Goal: Task Accomplishment & Management: Use online tool/utility

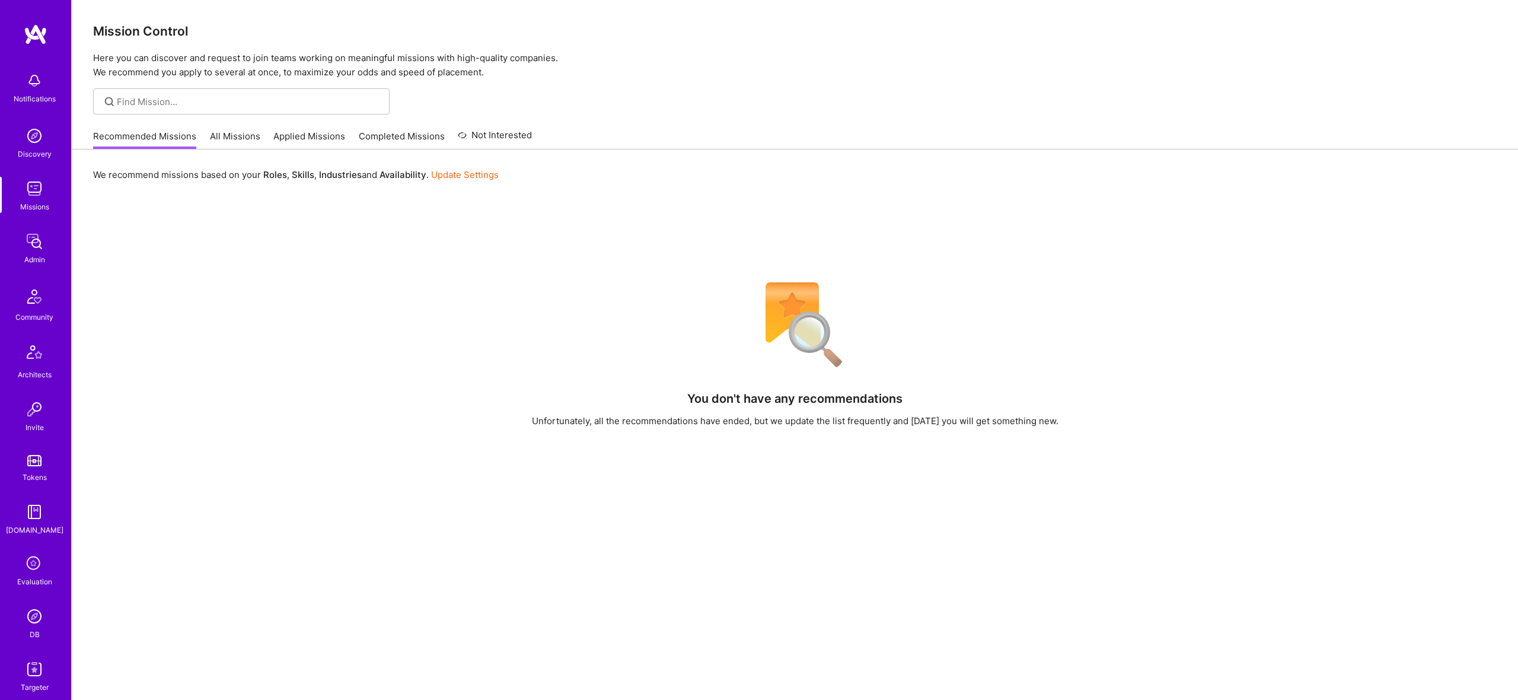
scroll to position [6, 0]
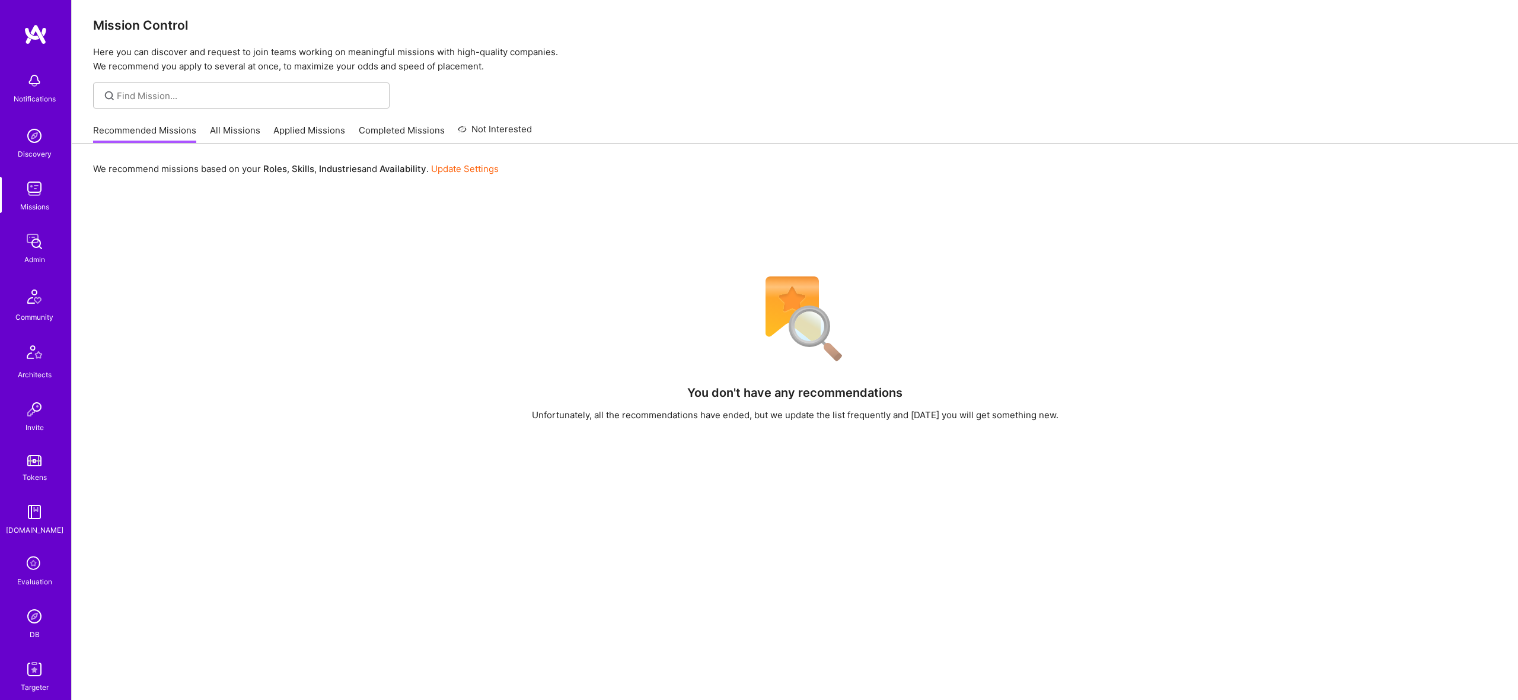
click at [33, 240] on img at bounding box center [35, 241] width 24 height 24
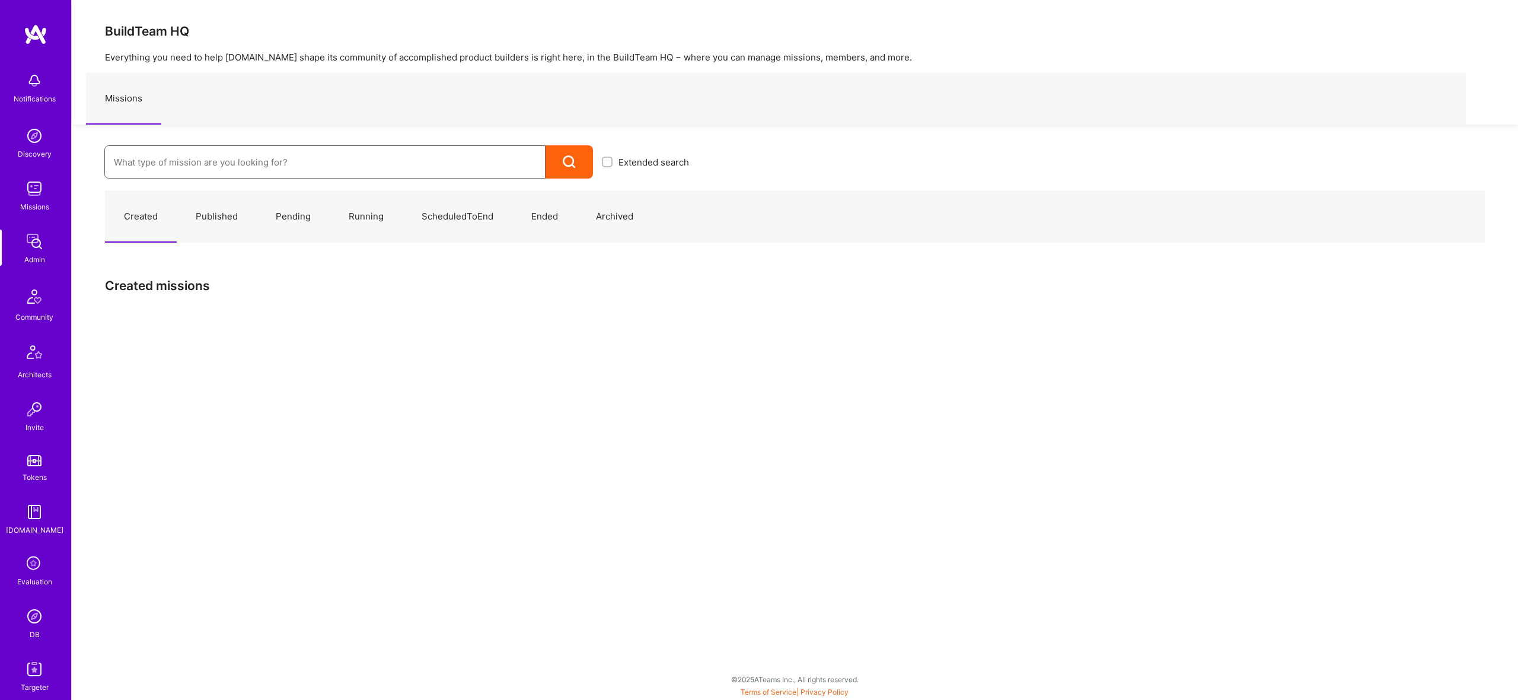
click at [263, 165] on input at bounding box center [325, 162] width 422 height 30
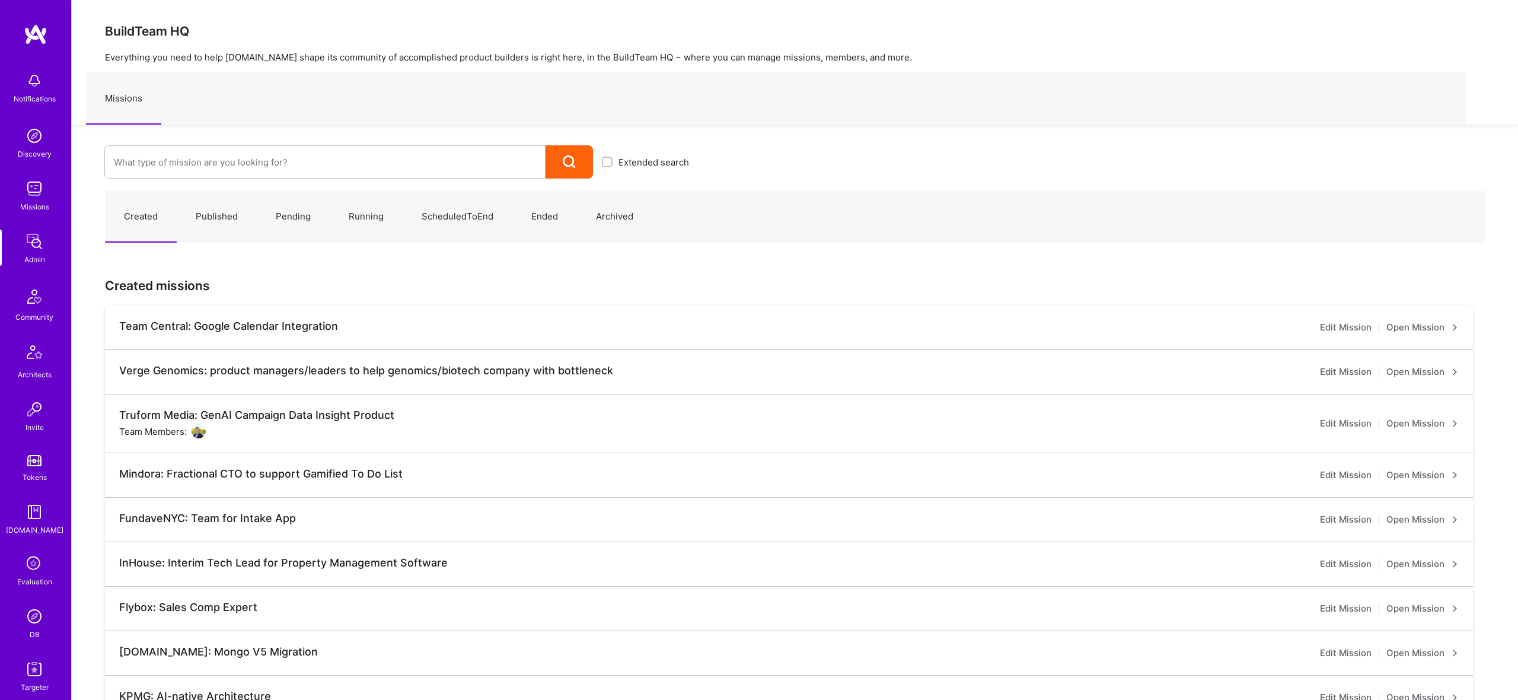
click at [30, 618] on img at bounding box center [35, 616] width 24 height 24
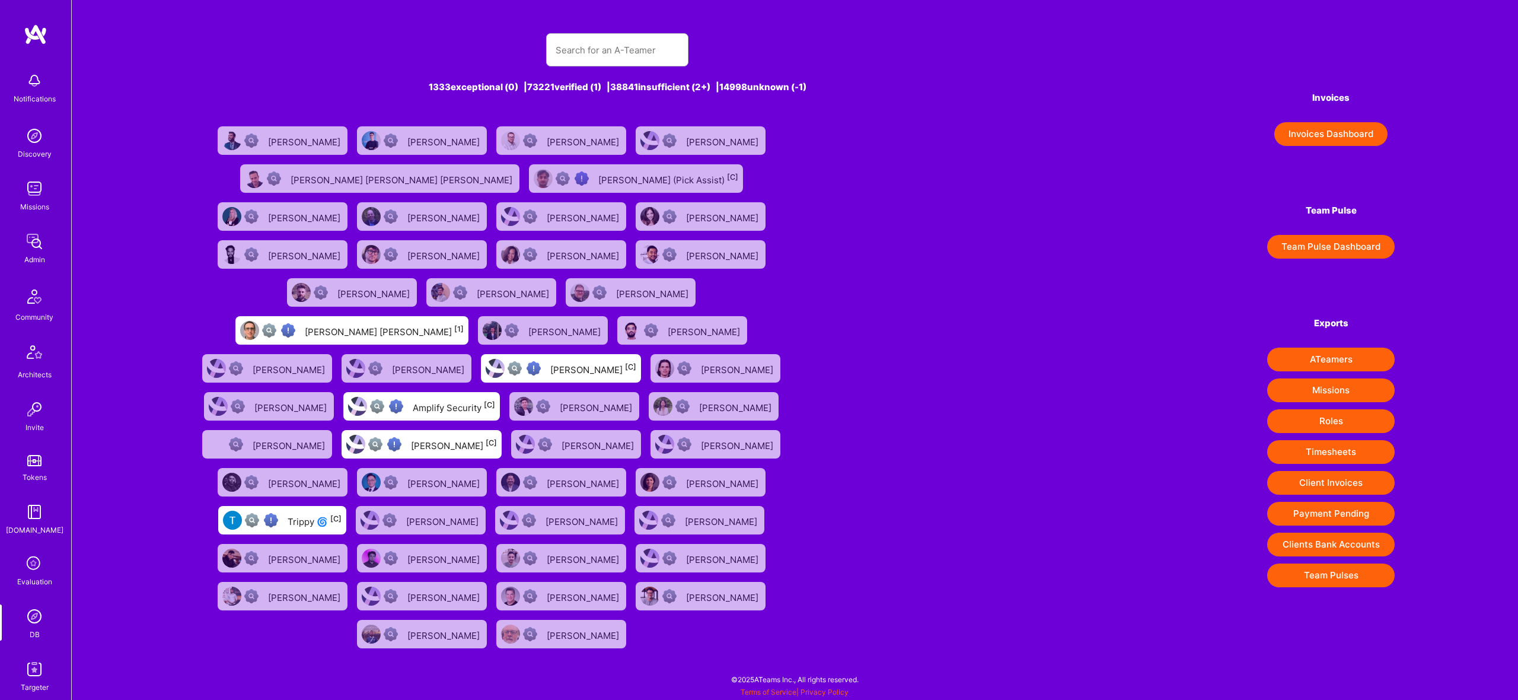
click at [38, 651] on div "Notifications Discovery Missions Admin Community Architects Invite Tokens [DOMA…" at bounding box center [35, 379] width 71 height 627
click at [45, 668] on img at bounding box center [35, 669] width 24 height 24
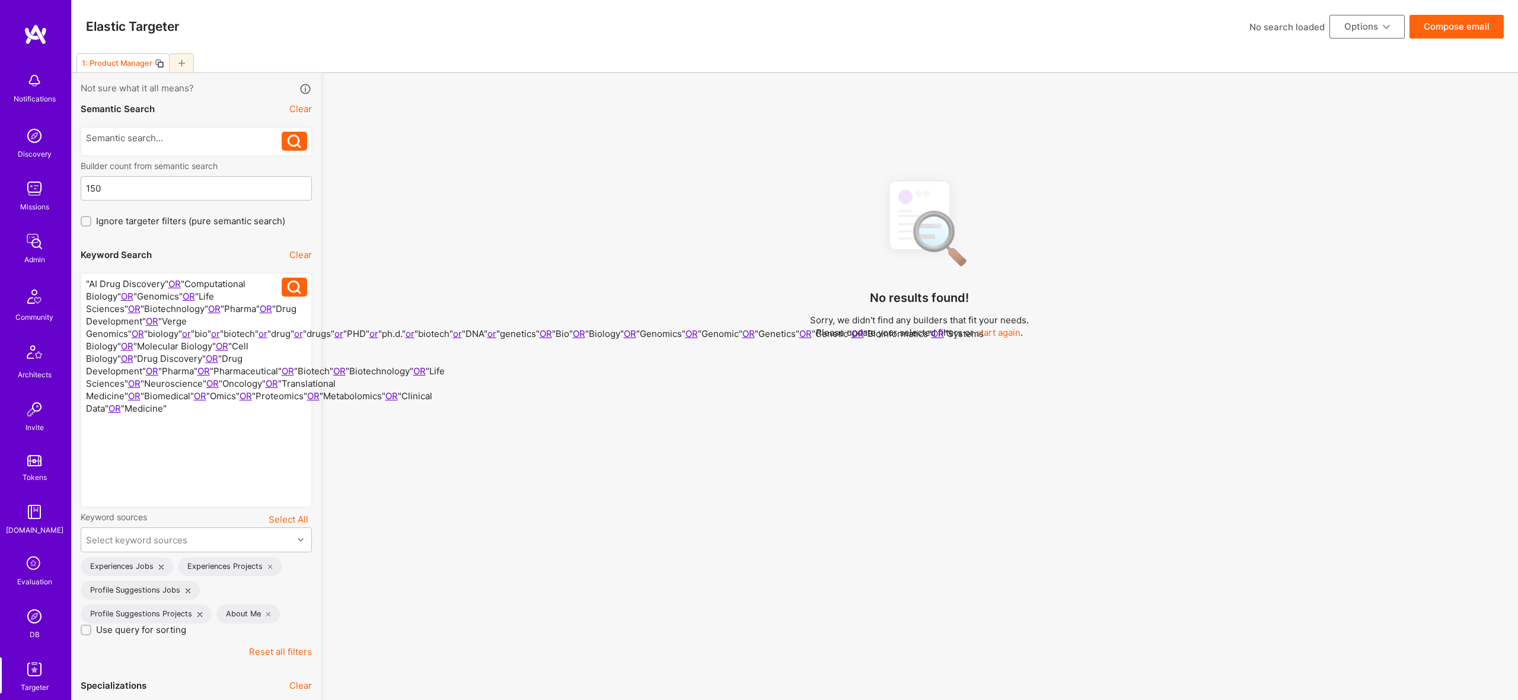
click at [186, 62] on div at bounding box center [181, 62] width 25 height 19
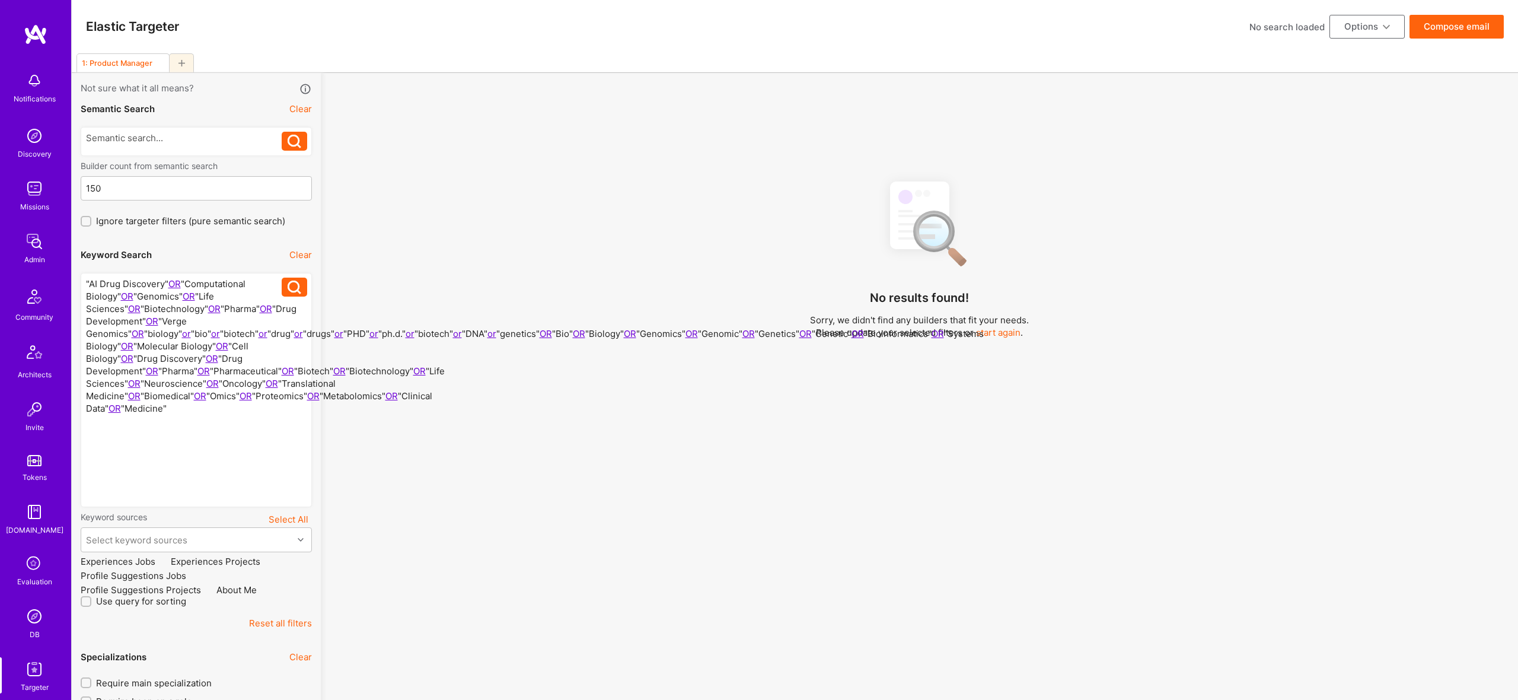
checkbox input "false"
type input "[DATE]"
checkbox input "false"
type input "0"
checkbox input "true"
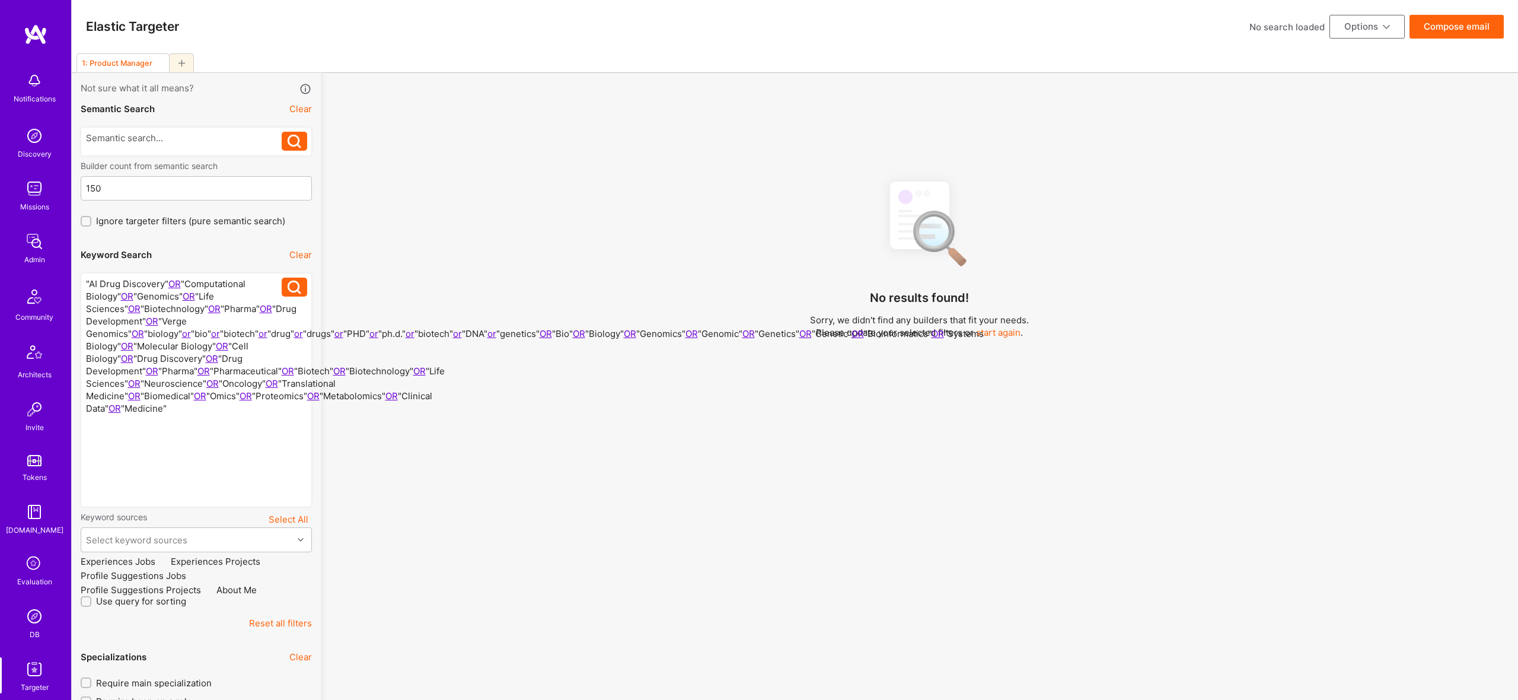
checkbox input "false"
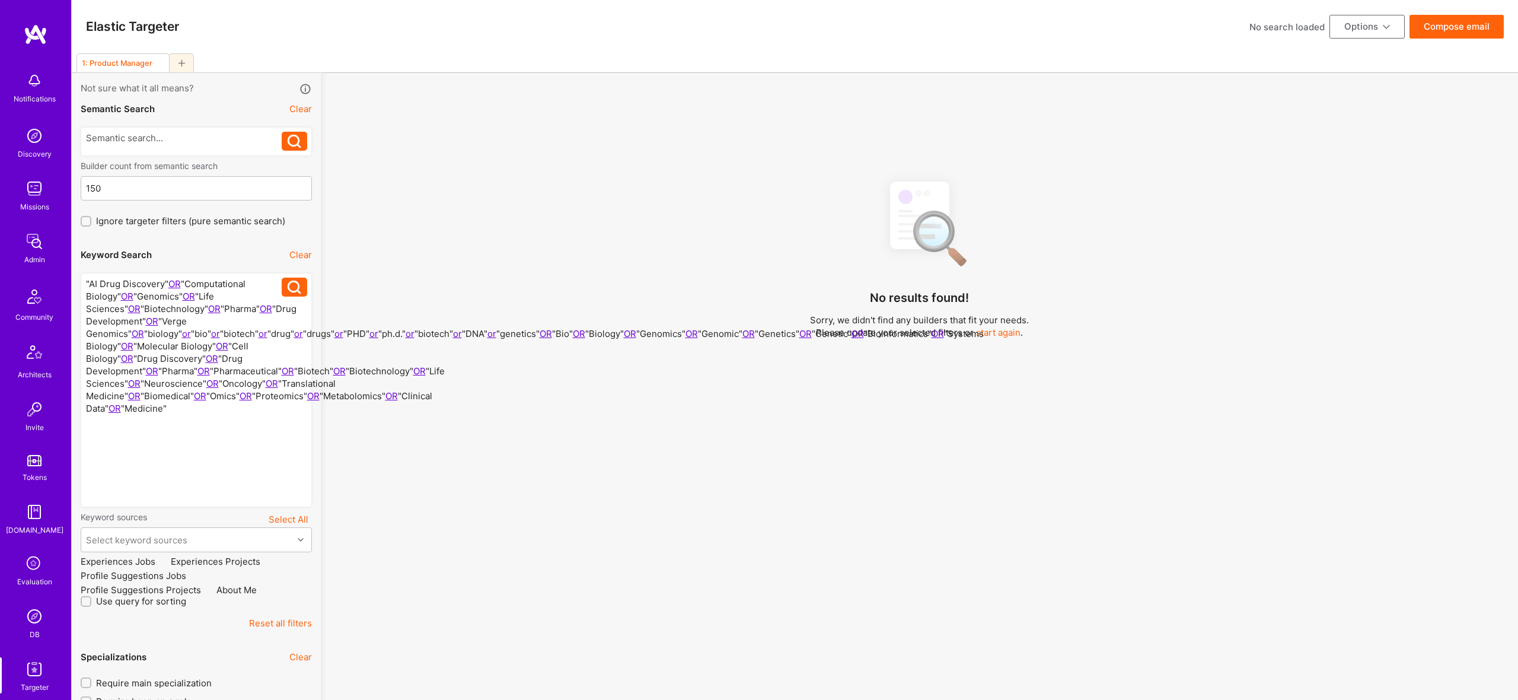
checkbox input "false"
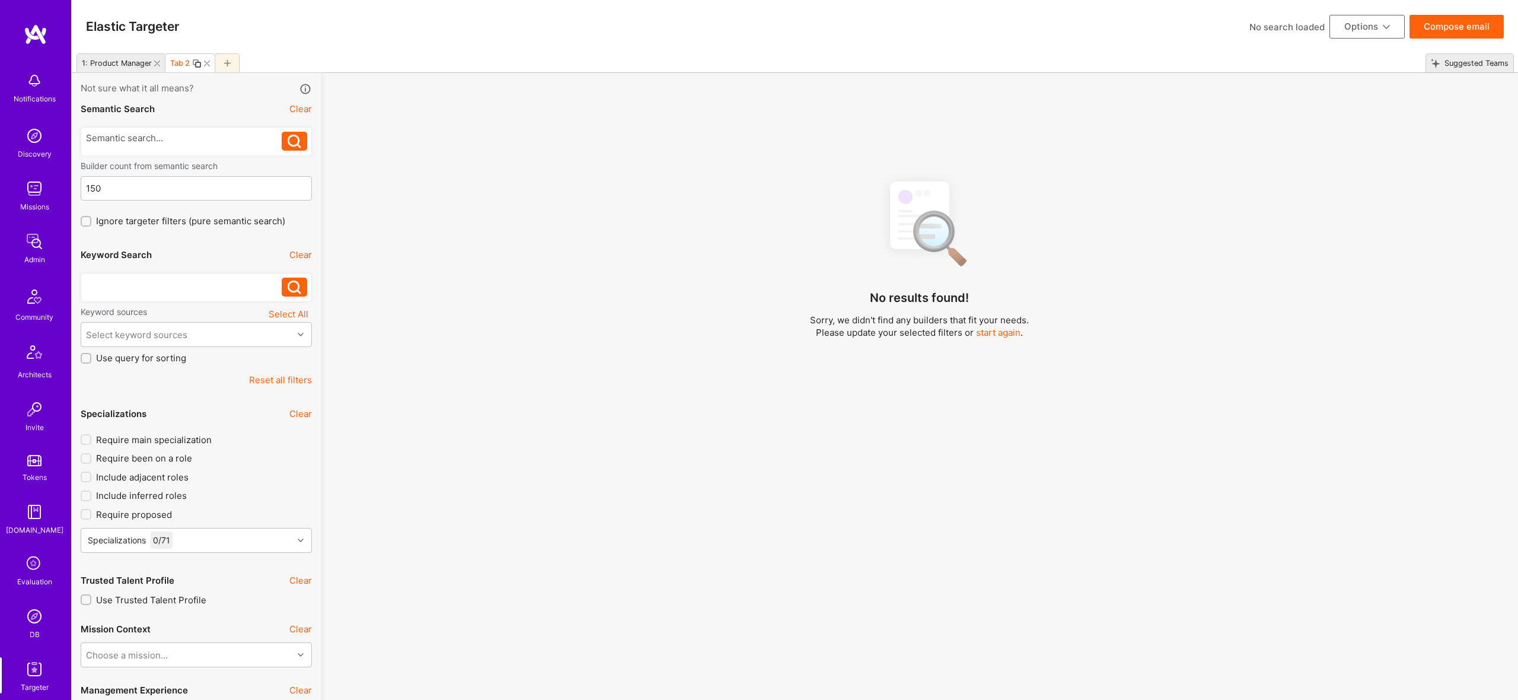
scroll to position [1, 0]
click at [200, 194] on input "150" at bounding box center [196, 187] width 221 height 30
click at [162, 292] on div at bounding box center [184, 285] width 196 height 19
click at [158, 286] on div at bounding box center [184, 282] width 196 height 12
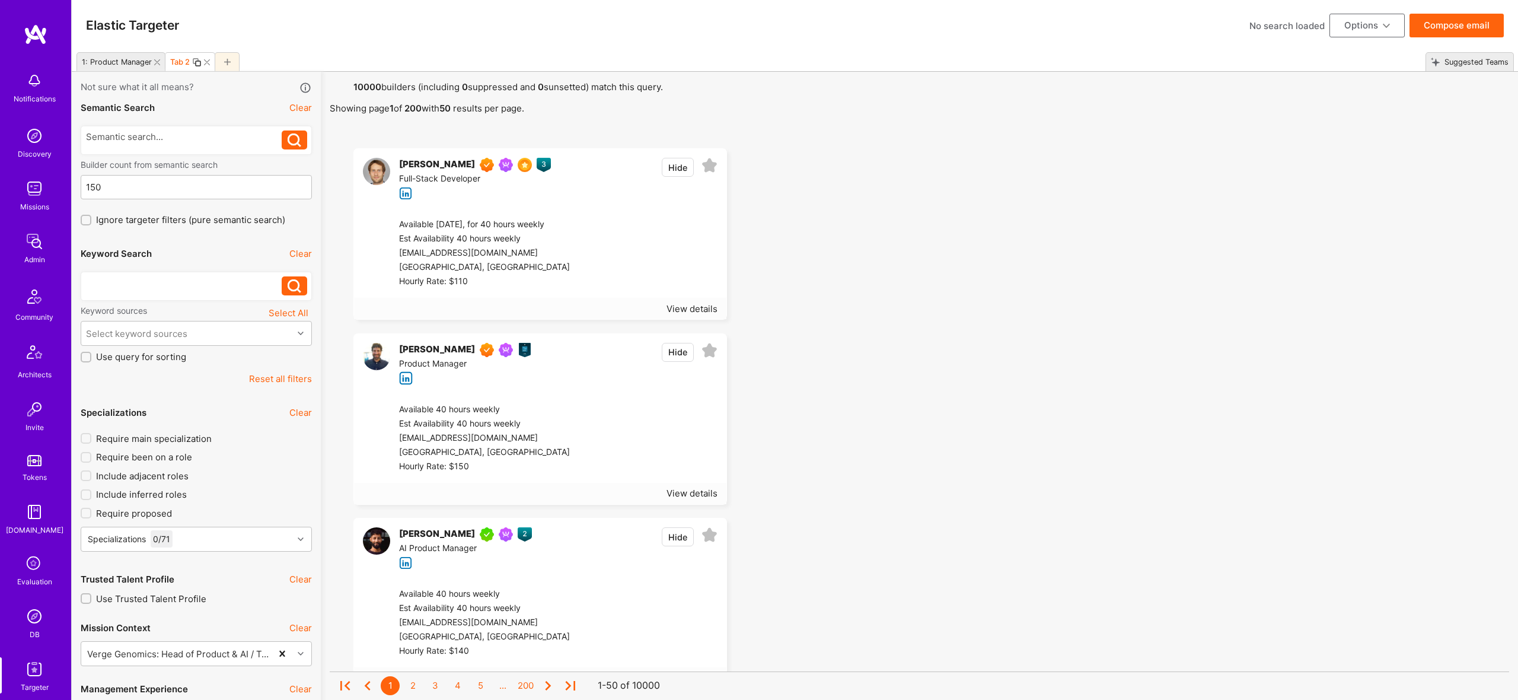
scroll to position [495, 0]
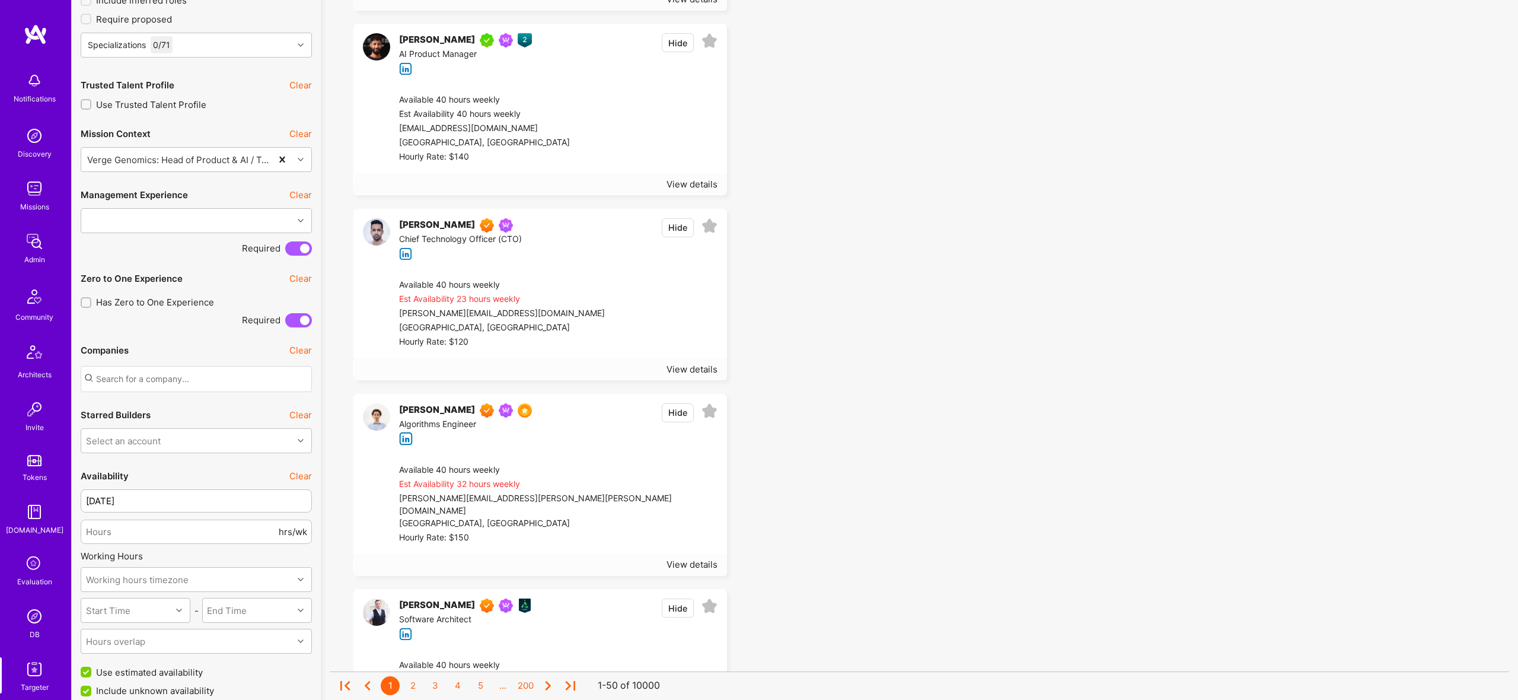
click at [159, 369] on input "text" at bounding box center [196, 379] width 231 height 26
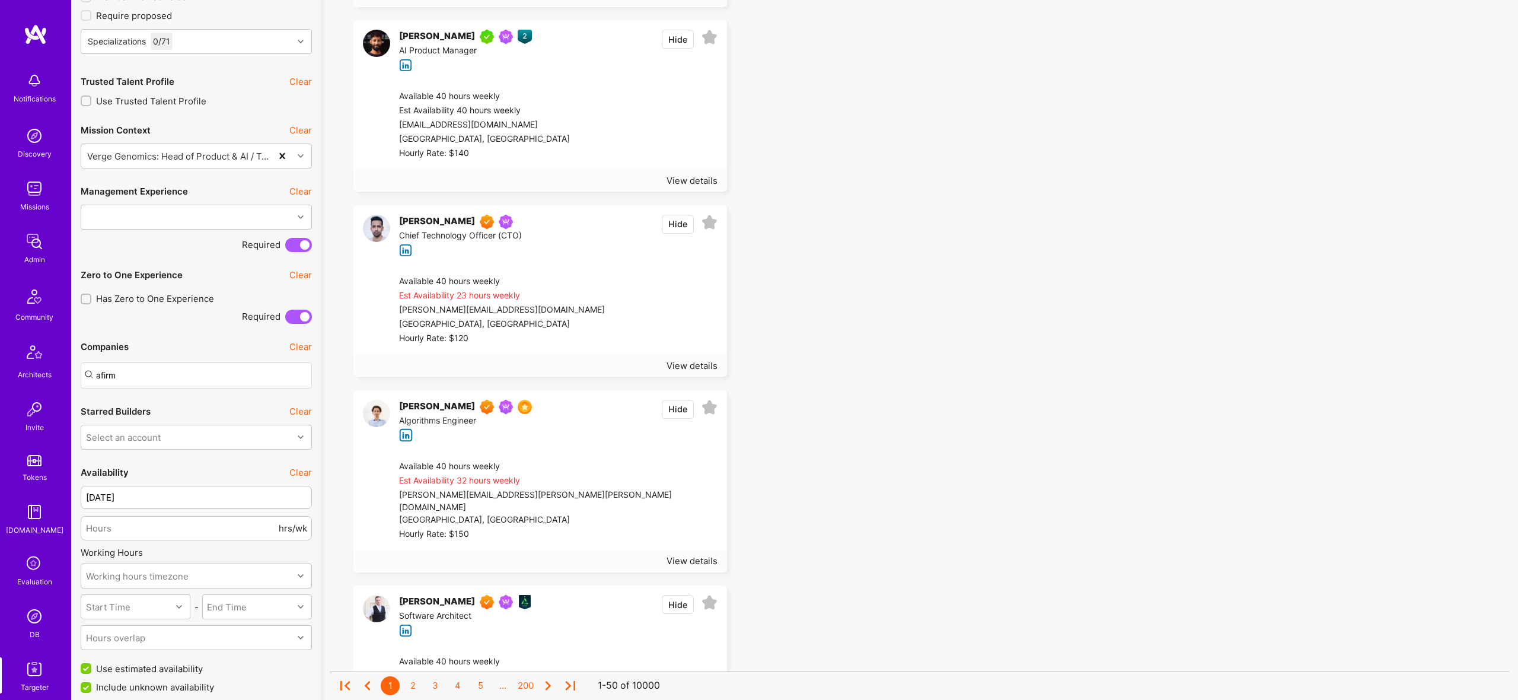
scroll to position [501, 0]
click at [128, 366] on input "af" at bounding box center [196, 373] width 231 height 26
paste input "Stripe"
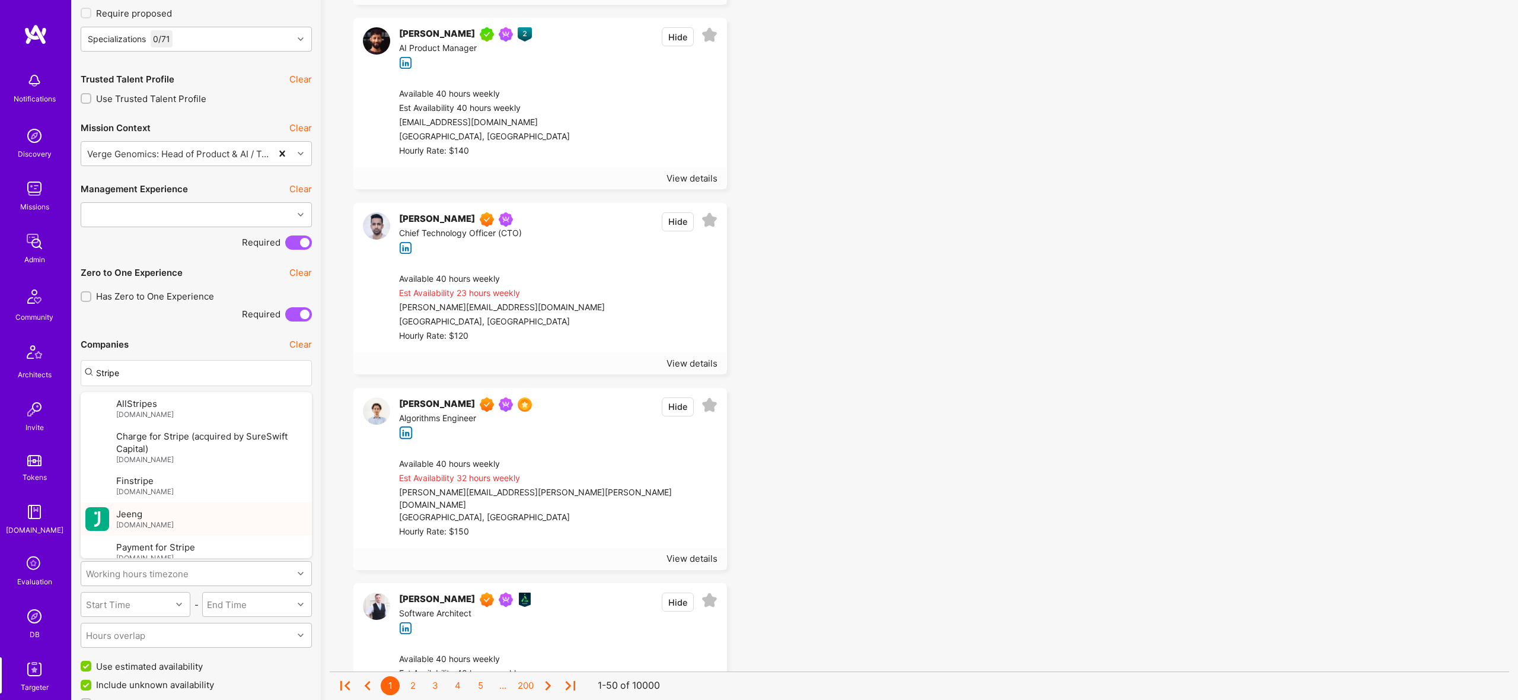
scroll to position [77, 0]
type input "Stripe"
click at [165, 531] on div "Stripe [DOMAIN_NAME]" at bounding box center [196, 541] width 231 height 33
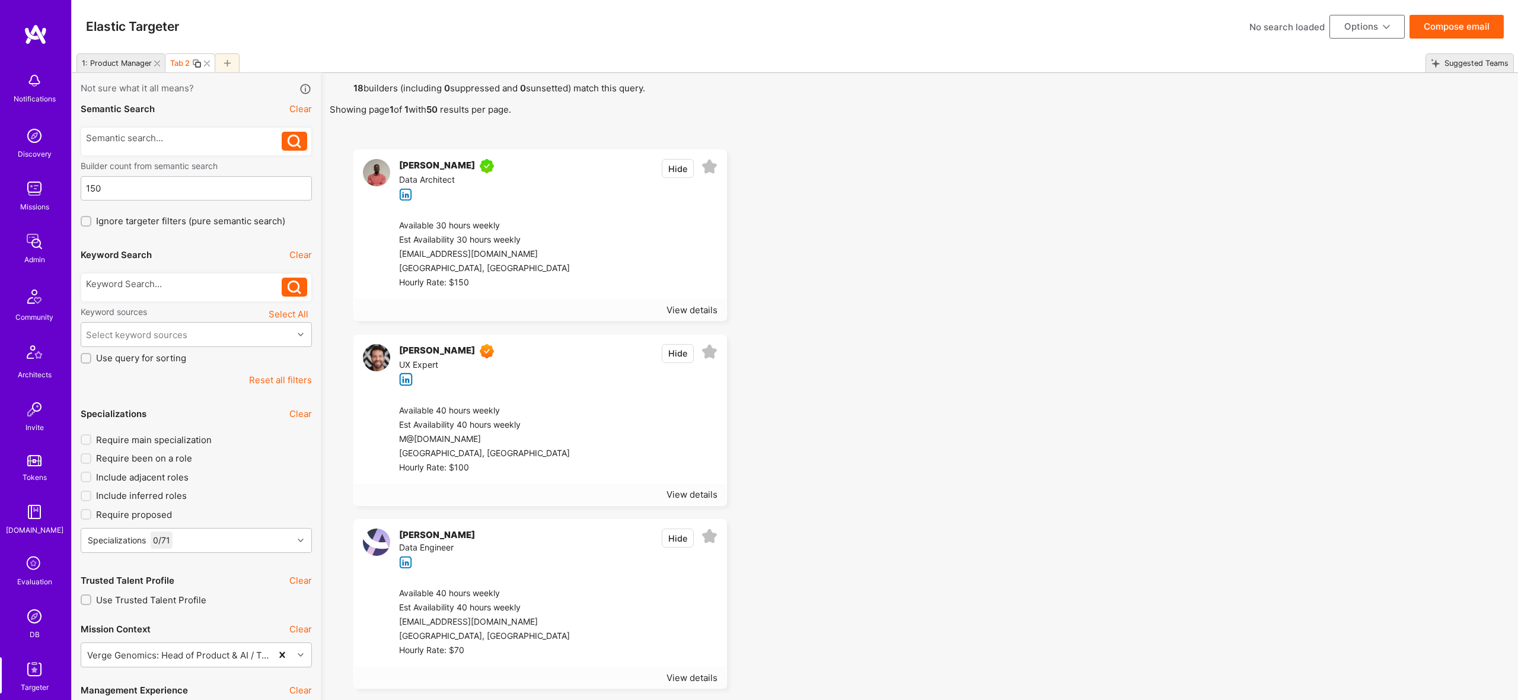
click at [381, 169] on img at bounding box center [376, 172] width 27 height 27
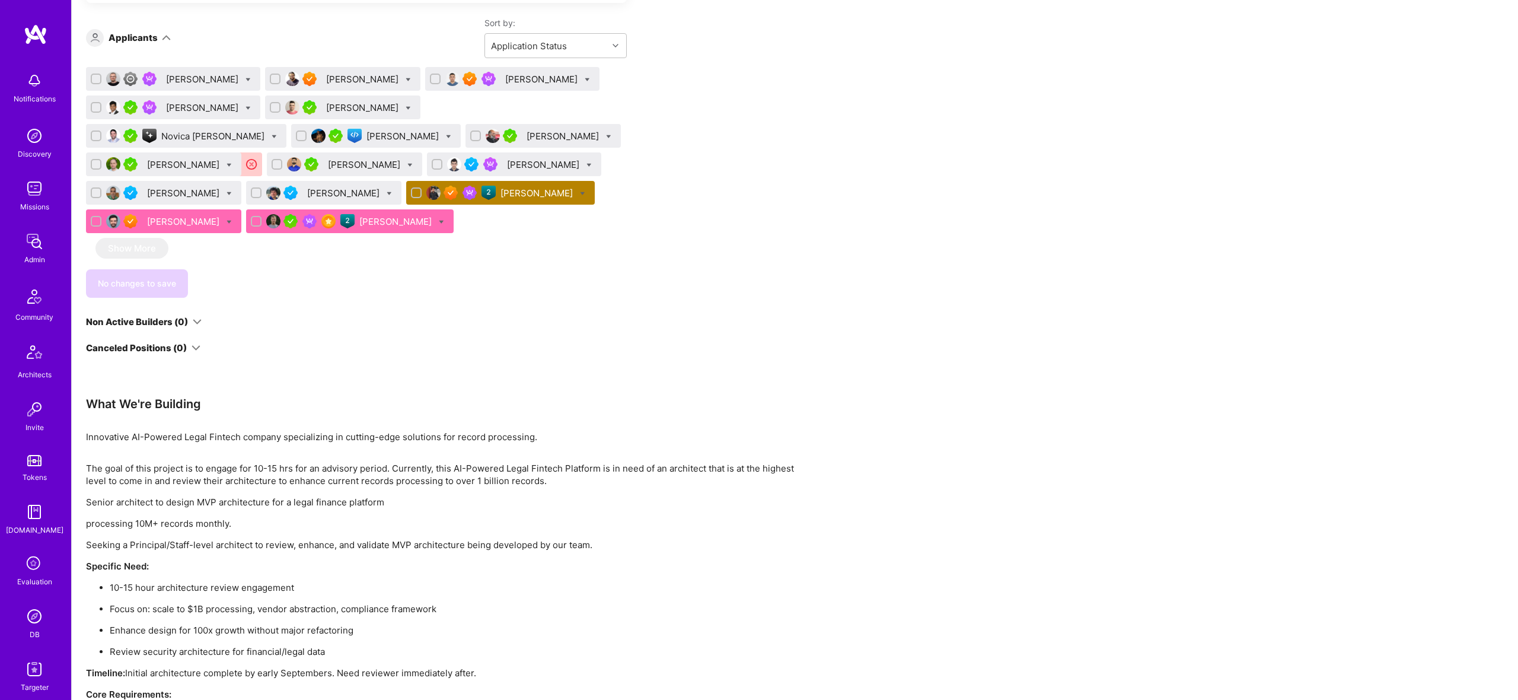
scroll to position [1084, 0]
